Goal: Transaction & Acquisition: Purchase product/service

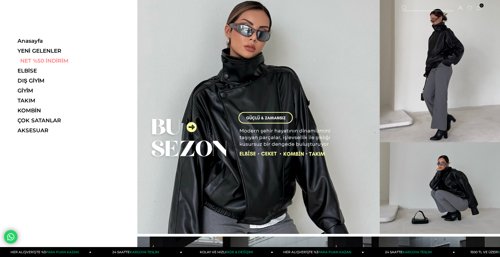
click at [55, 61] on link "NET %50 İNDİRİM" at bounding box center [54, 61] width 74 height 6
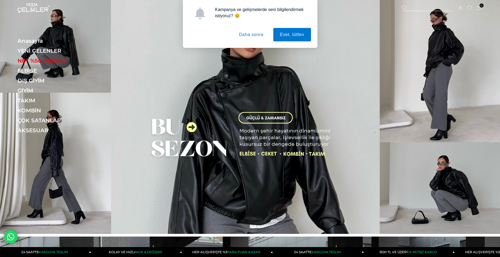
click at [262, 36] on button "Daha sonra" at bounding box center [251, 34] width 38 height 13
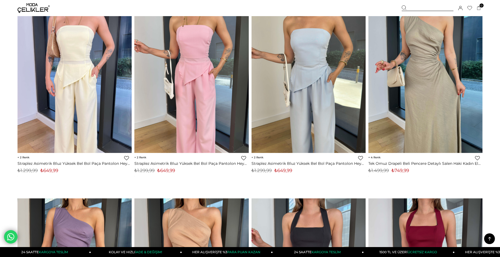
scroll to position [1800, 0]
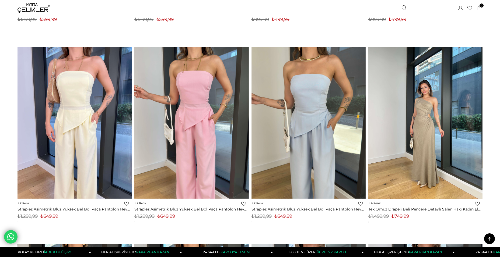
click at [437, 130] on img at bounding box center [425, 123] width 114 height 152
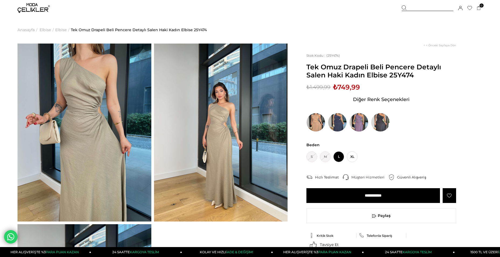
click at [362, 123] on img at bounding box center [358, 122] width 19 height 19
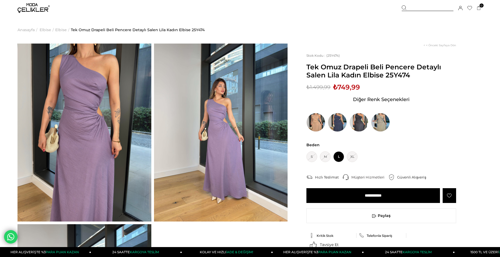
click at [344, 126] on img at bounding box center [337, 122] width 19 height 19
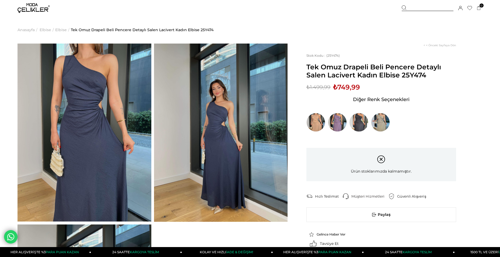
click at [365, 123] on img at bounding box center [358, 122] width 19 height 19
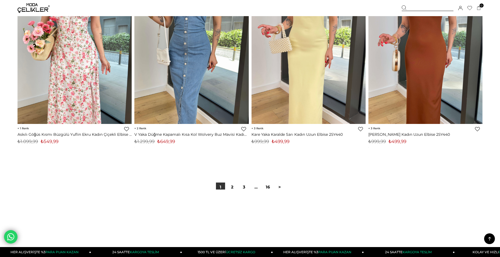
scroll to position [3871, 0]
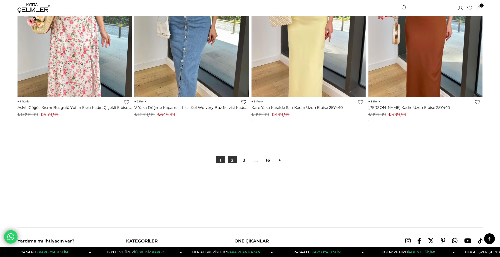
click at [234, 159] on link "2" at bounding box center [232, 160] width 9 height 9
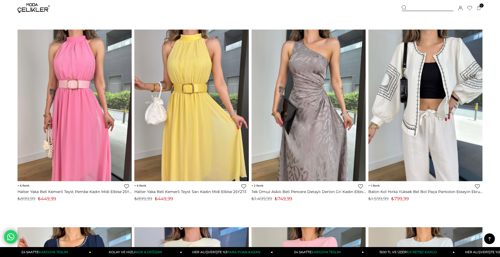
scroll to position [834, 0]
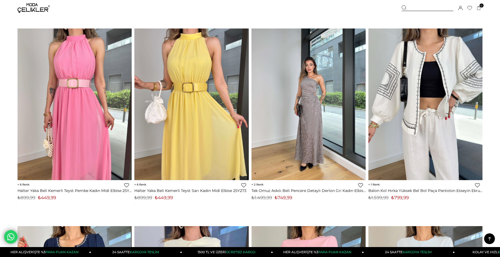
click at [328, 170] on img at bounding box center [308, 104] width 114 height 152
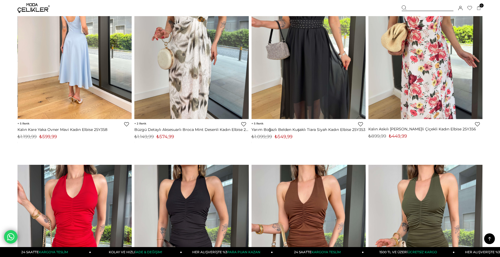
scroll to position [1802, 0]
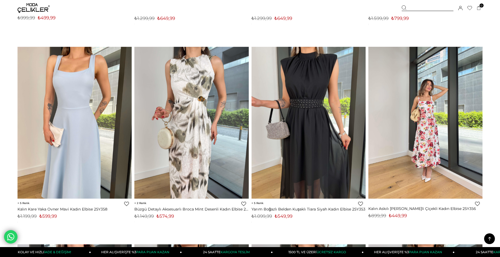
click at [441, 128] on img at bounding box center [425, 123] width 114 height 152
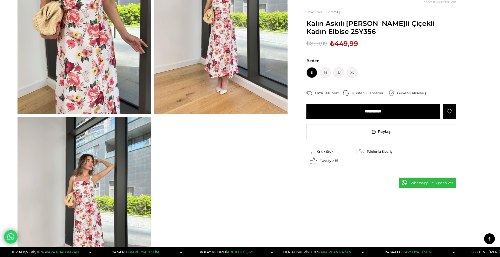
scroll to position [188, 0]
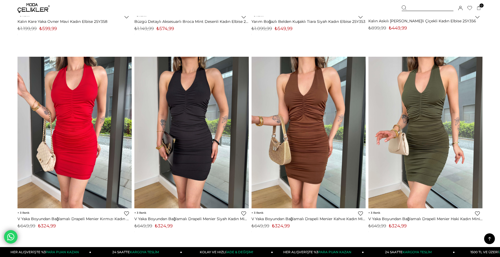
scroll to position [1991, 0]
